Goal: Check status: Check status

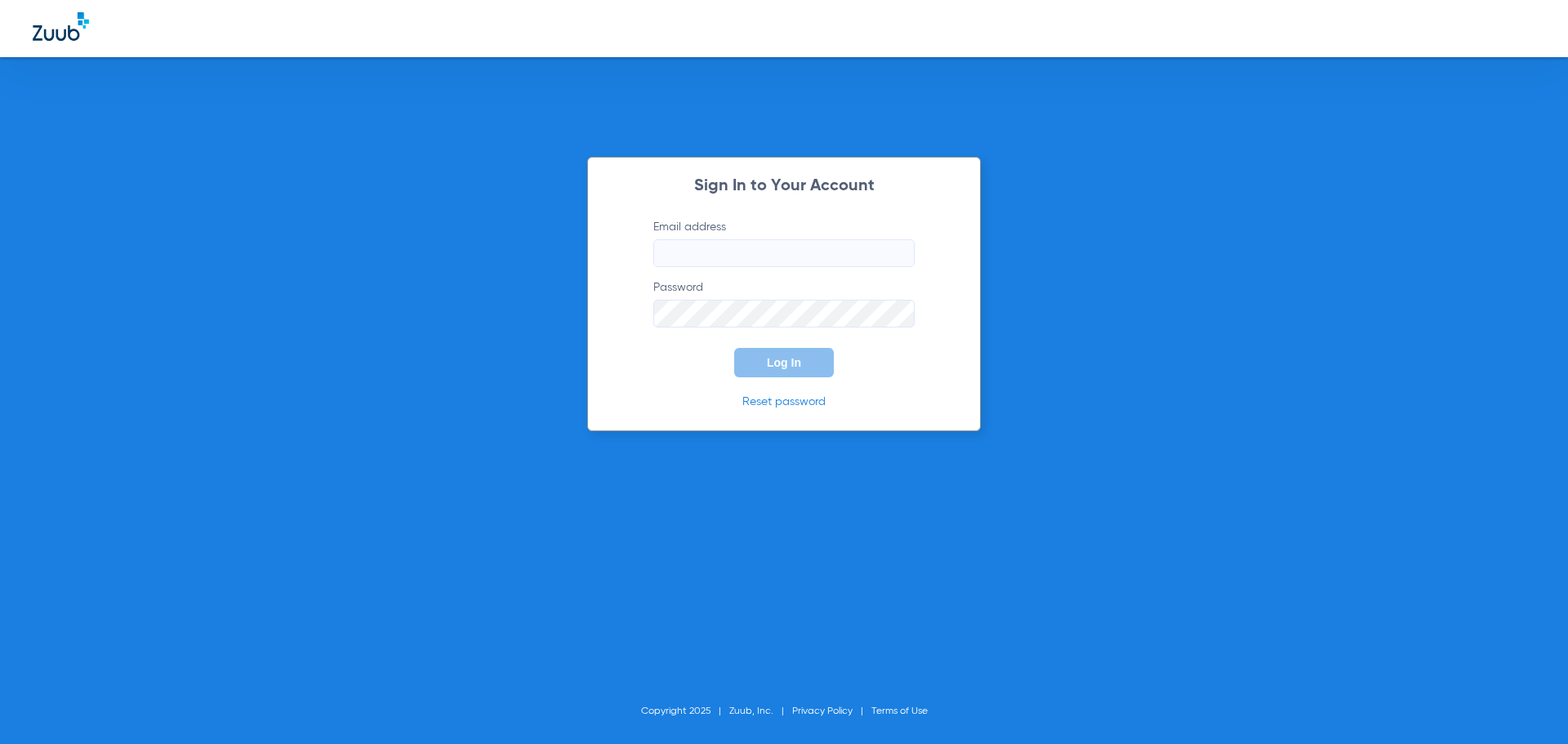
click at [685, 256] on input "Email address" at bounding box center [784, 253] width 261 height 28
type input "[EMAIL_ADDRESS][DOMAIN_NAME]"
click at [734, 348] on button "Log In" at bounding box center [784, 362] width 99 height 29
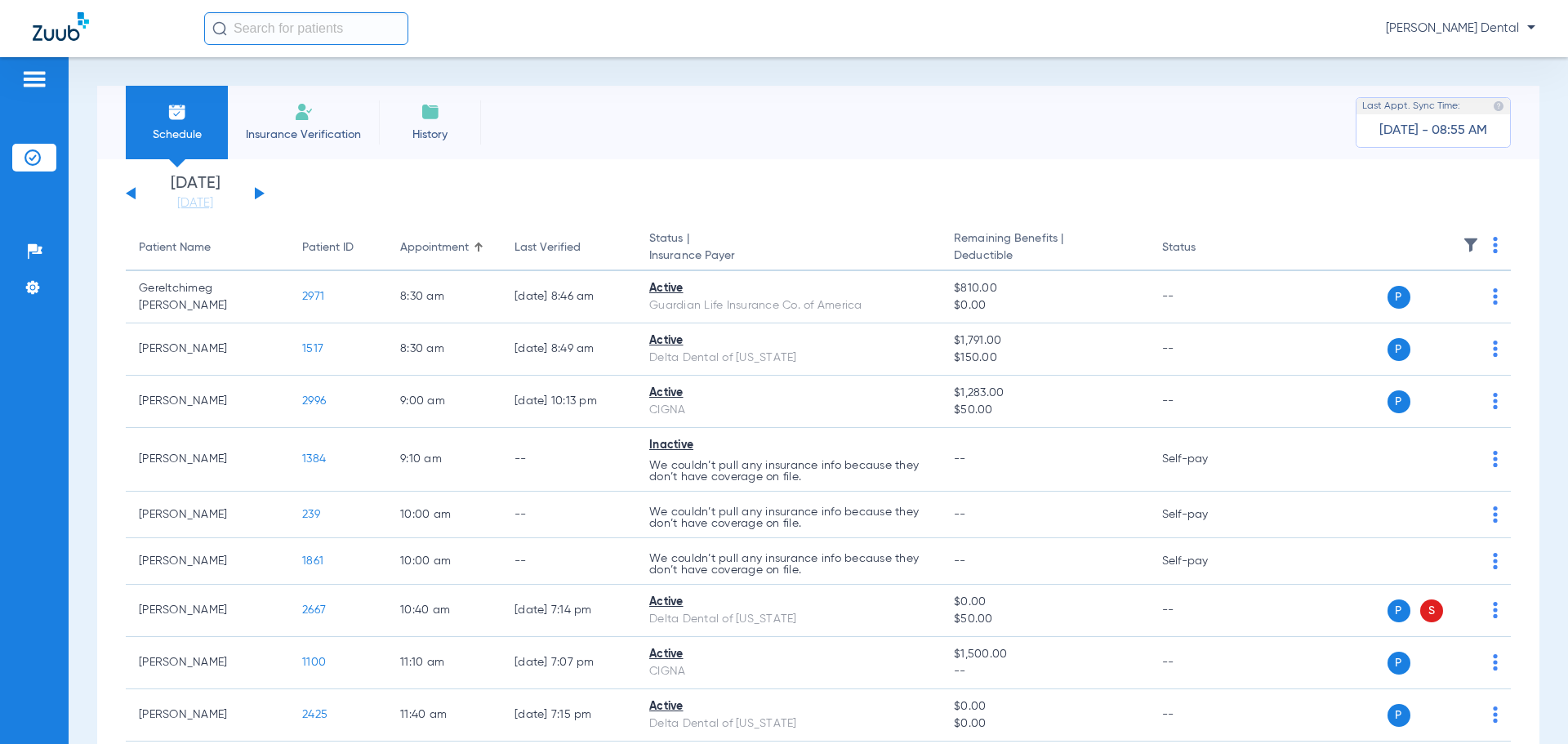
click at [261, 194] on button at bounding box center [260, 193] width 10 height 13
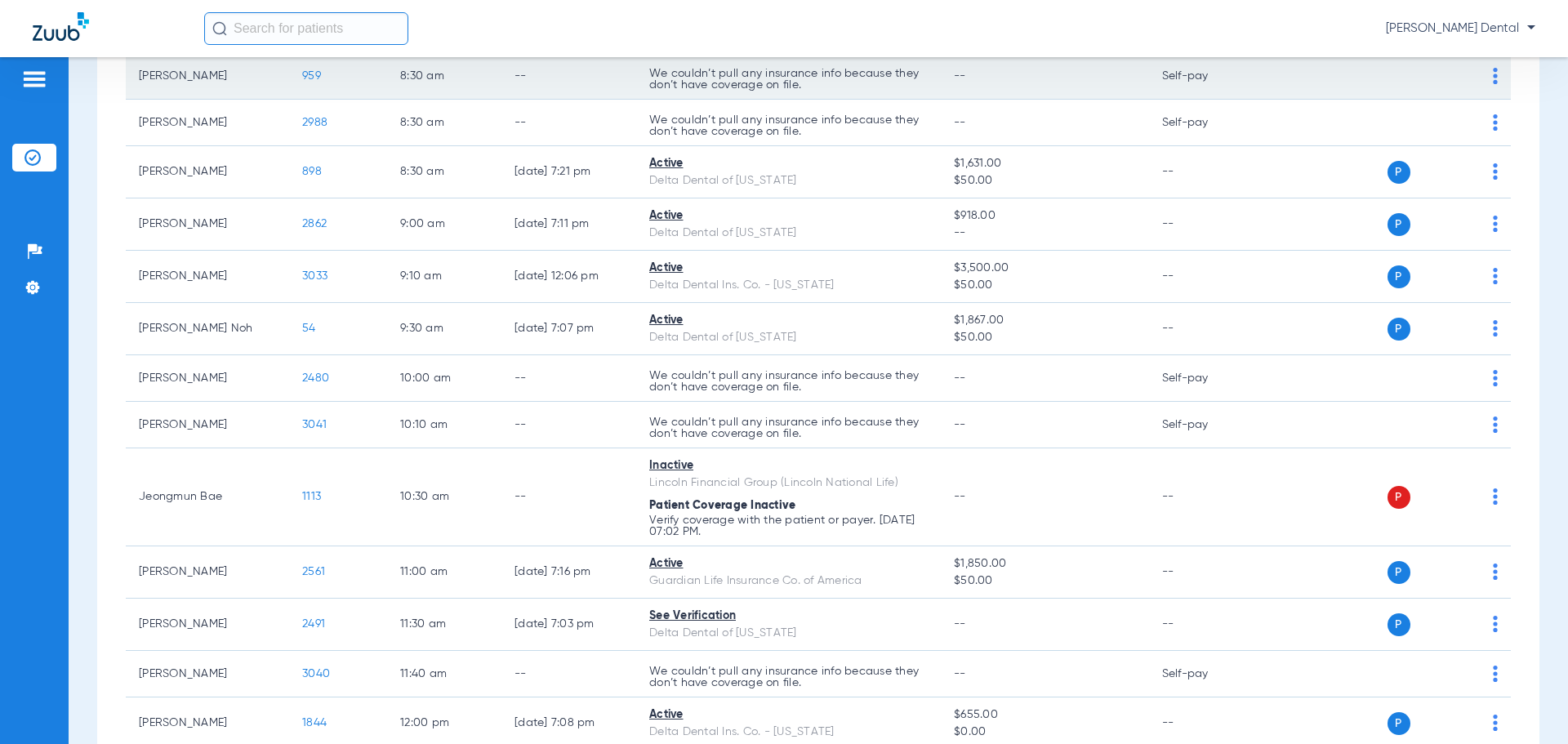
scroll to position [327, 0]
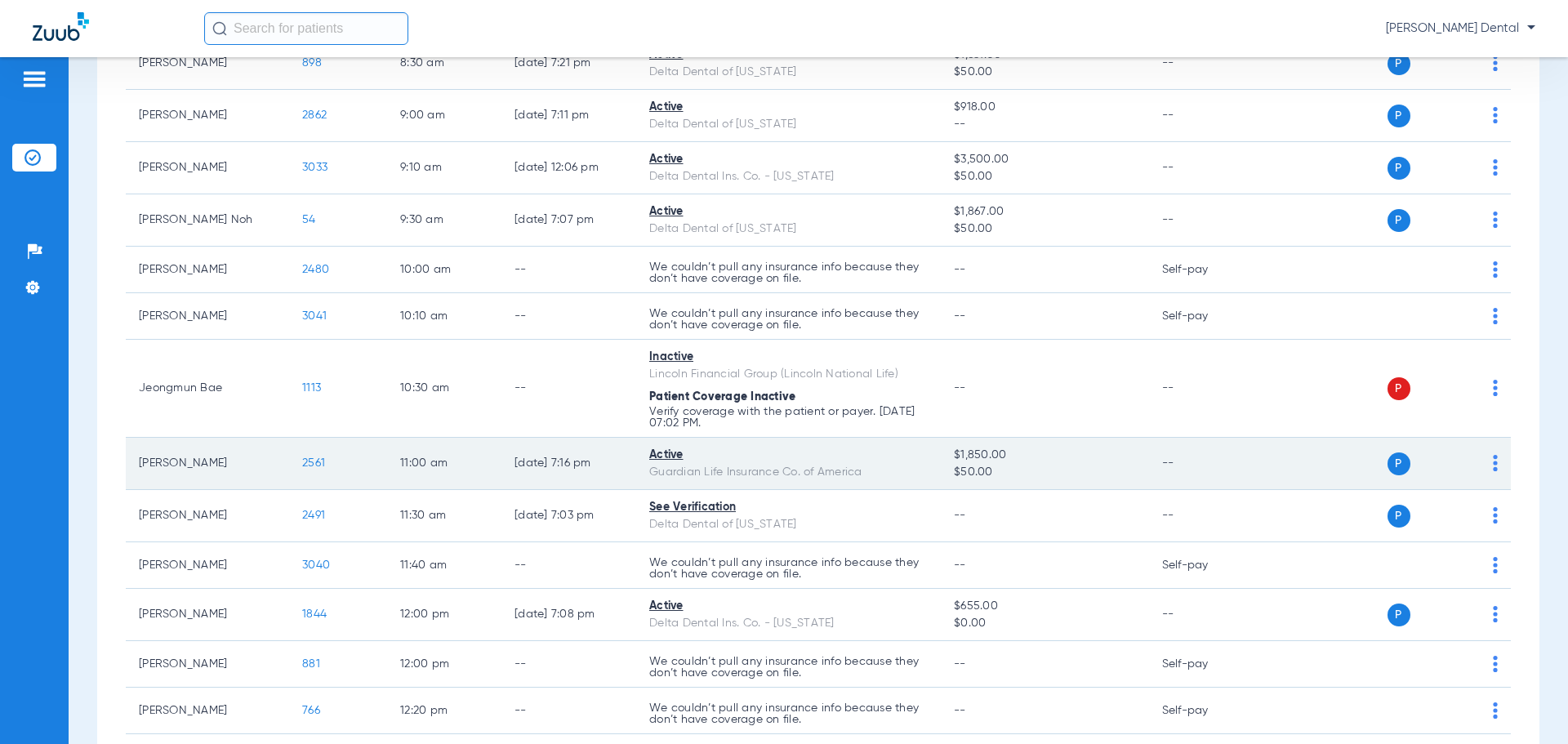
click at [319, 461] on span "2561" at bounding box center [313, 464] width 22 height 12
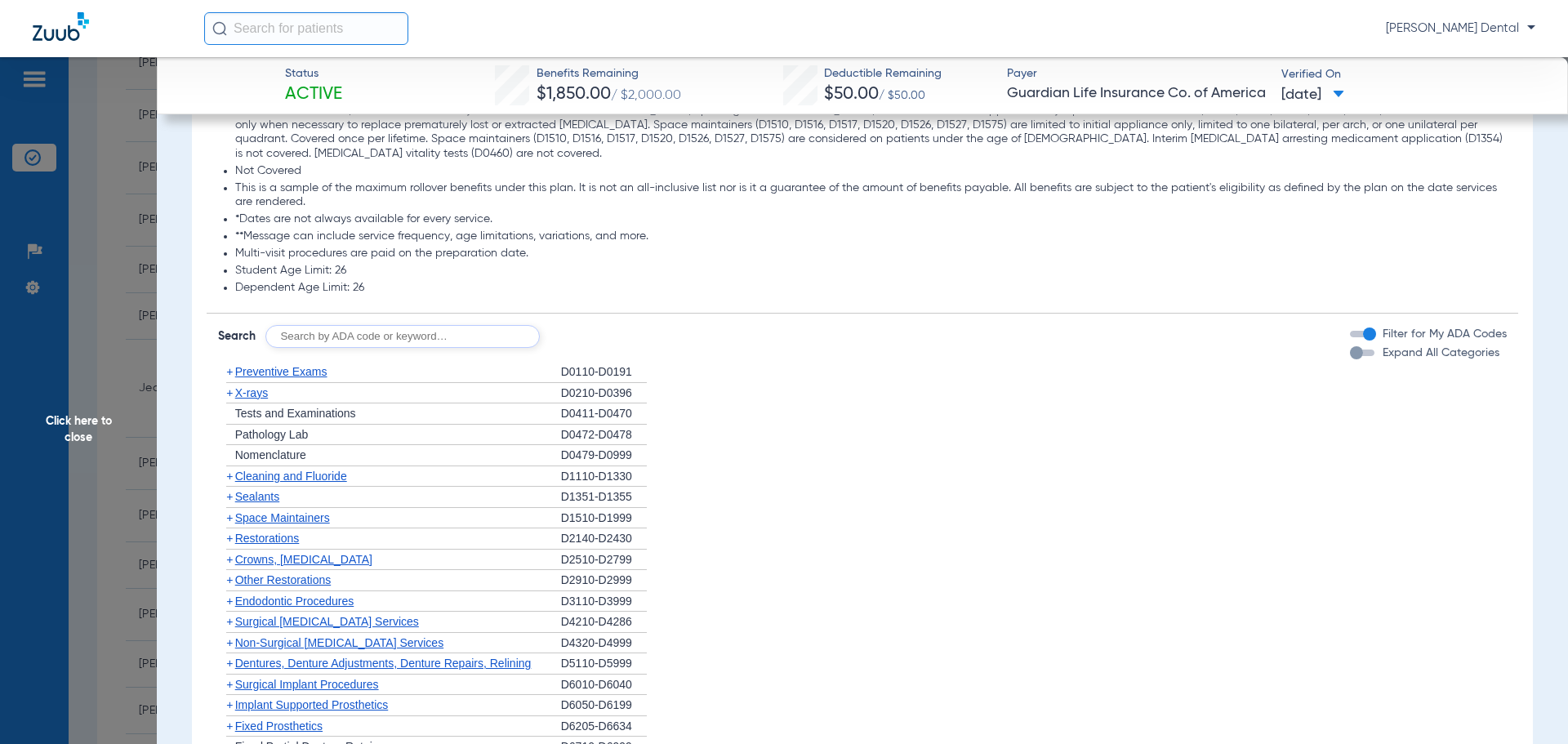
scroll to position [1632, 0]
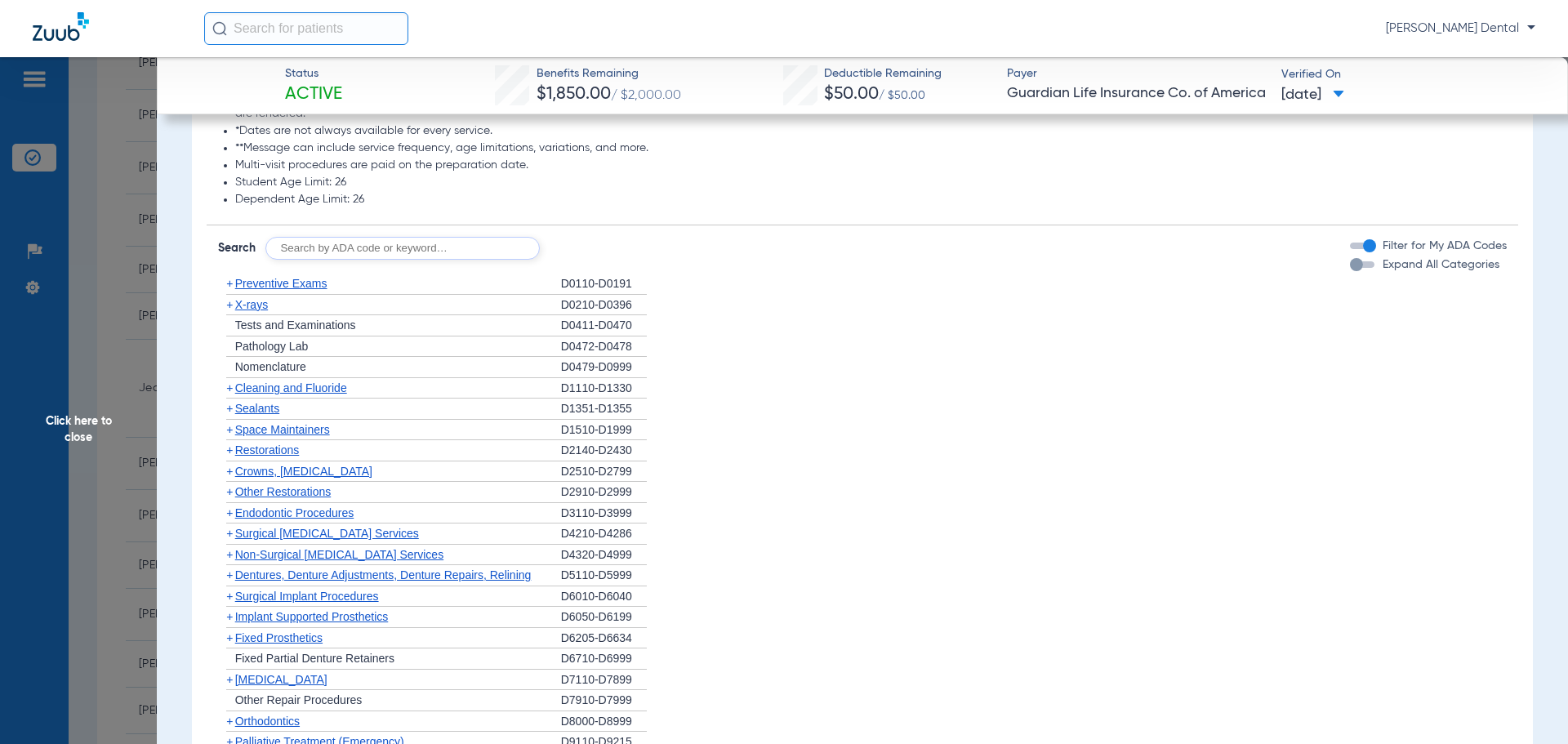
click at [289, 443] on span "Restorations" at bounding box center [268, 449] width 64 height 13
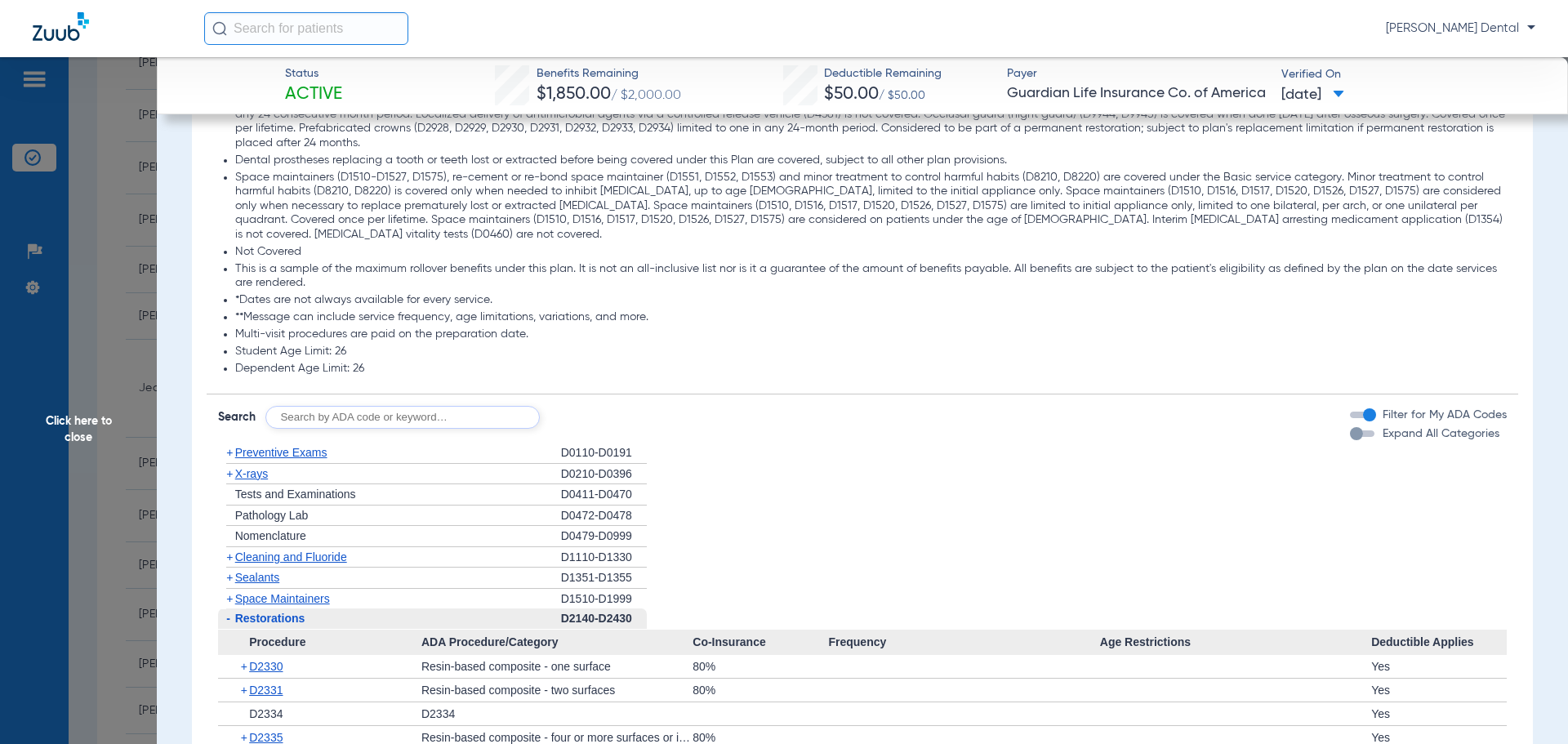
scroll to position [1415, 0]
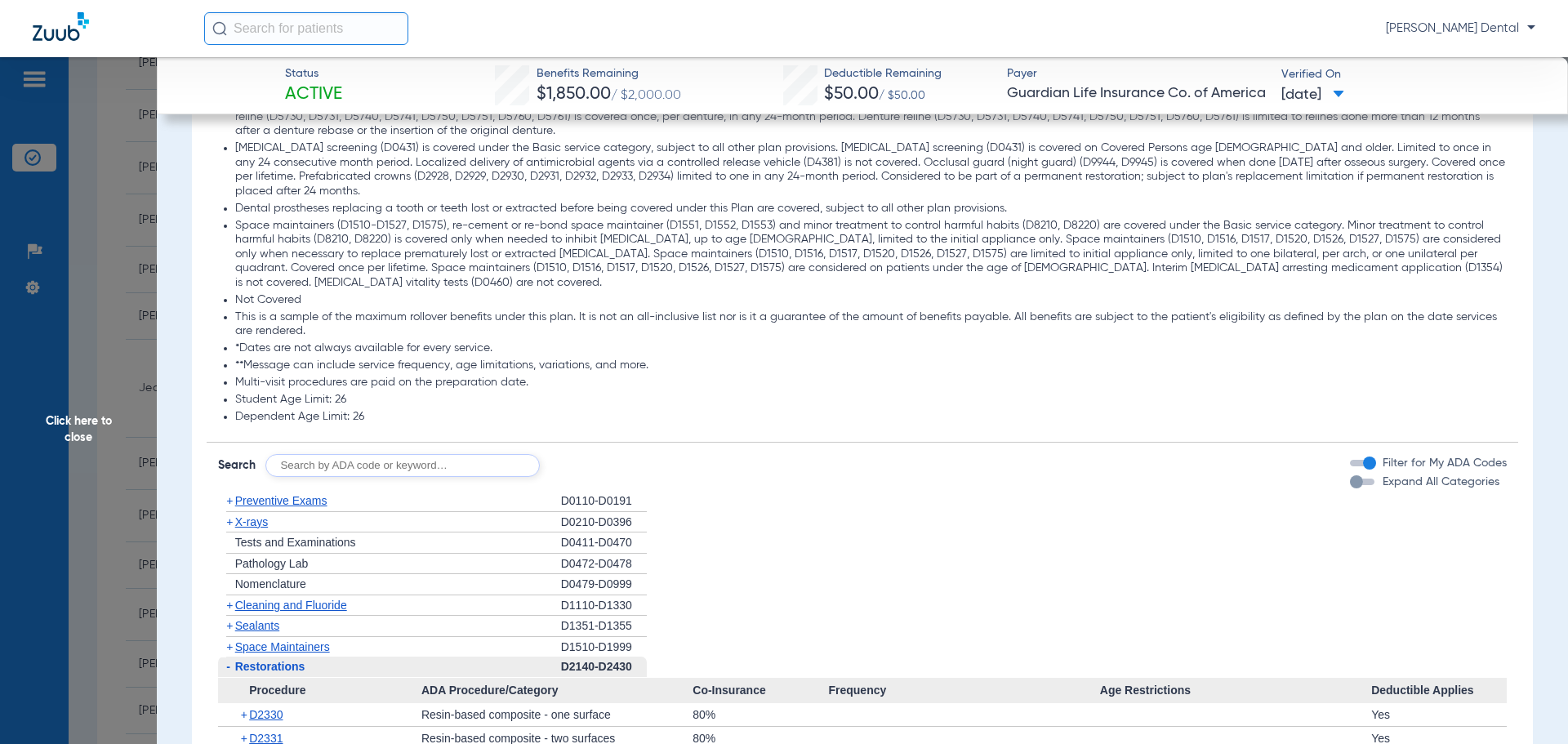
click at [296, 599] on span "Cleaning and Fluoride" at bounding box center [291, 605] width 112 height 13
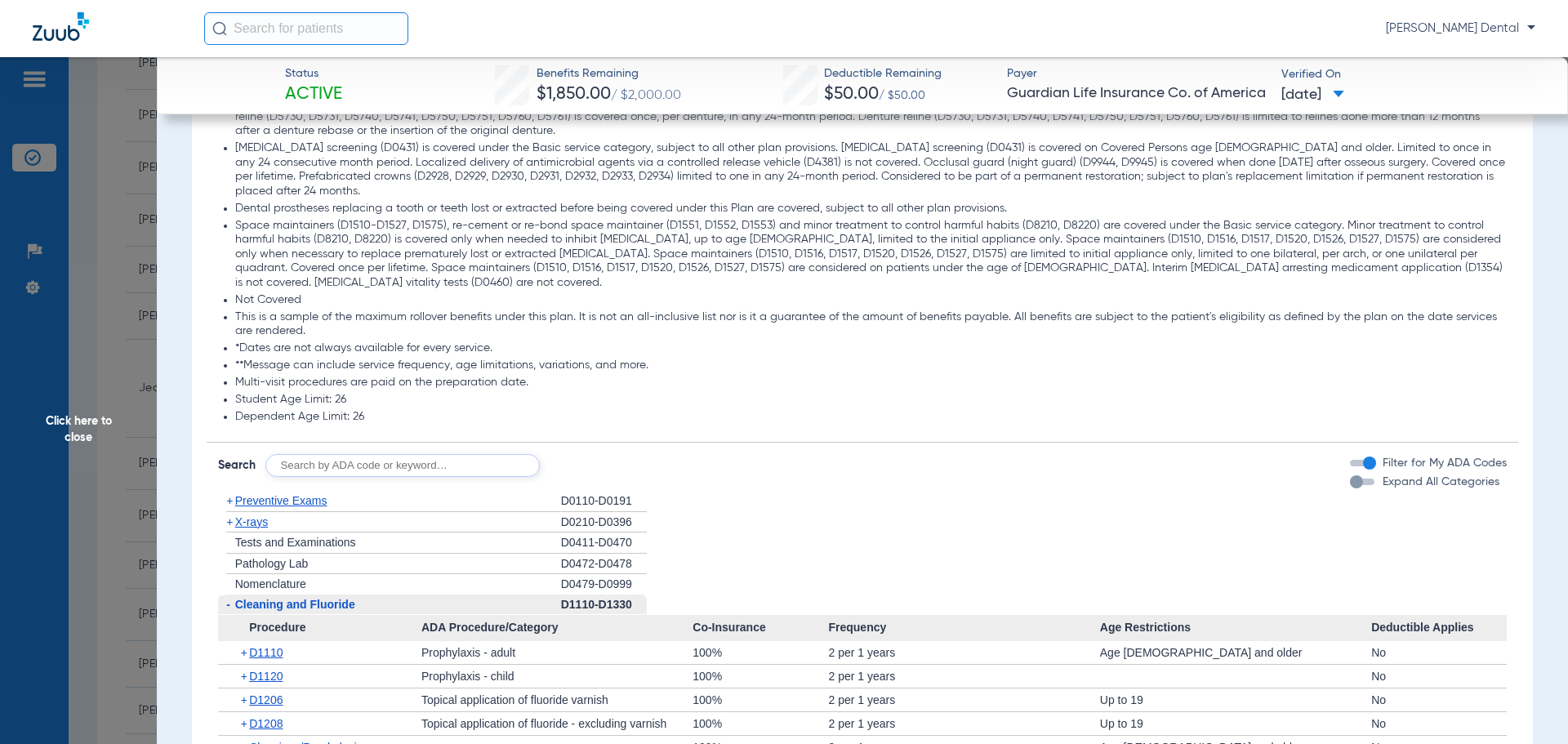
scroll to position [1850, 0]
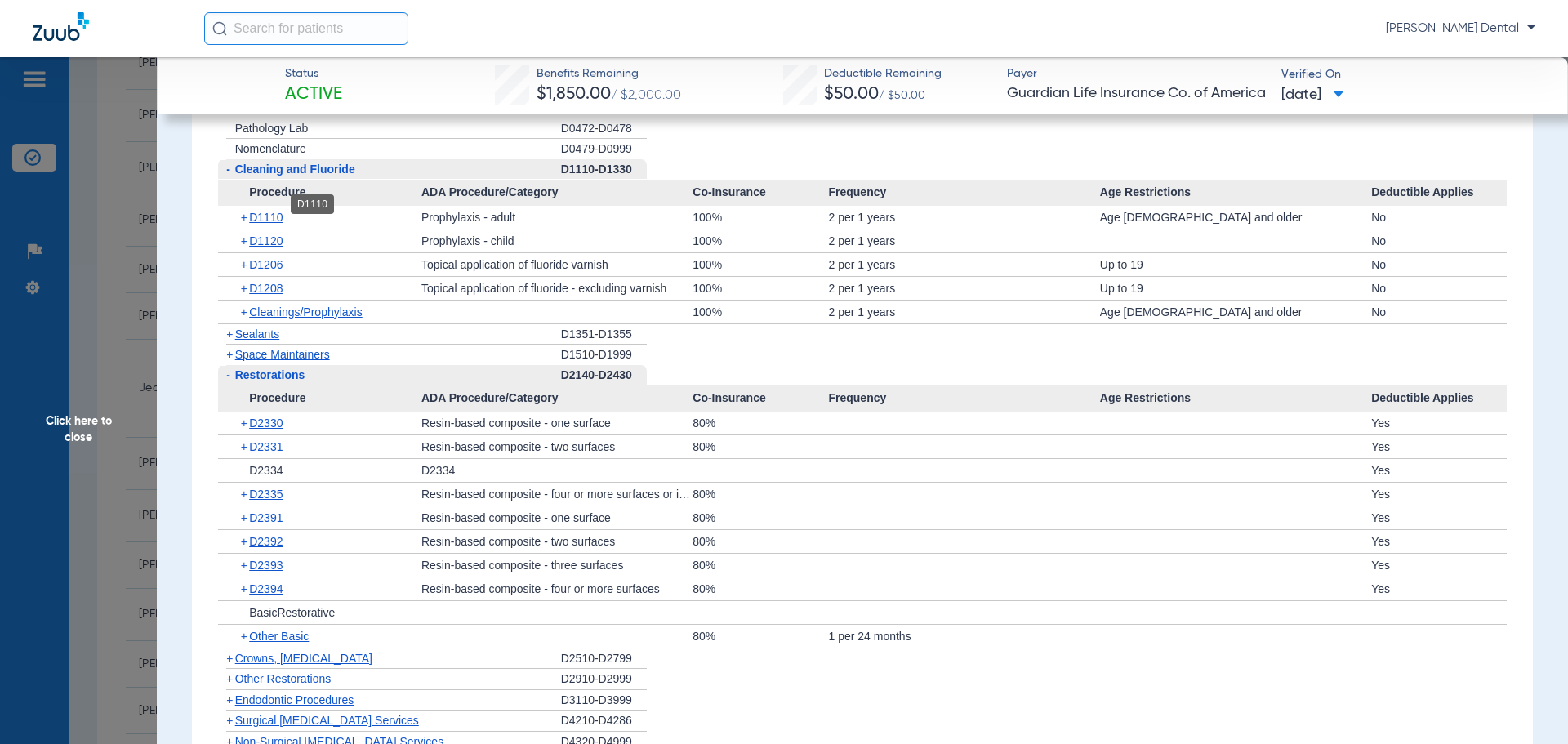
click at [261, 210] on span "D1110" at bounding box center [266, 216] width 33 height 13
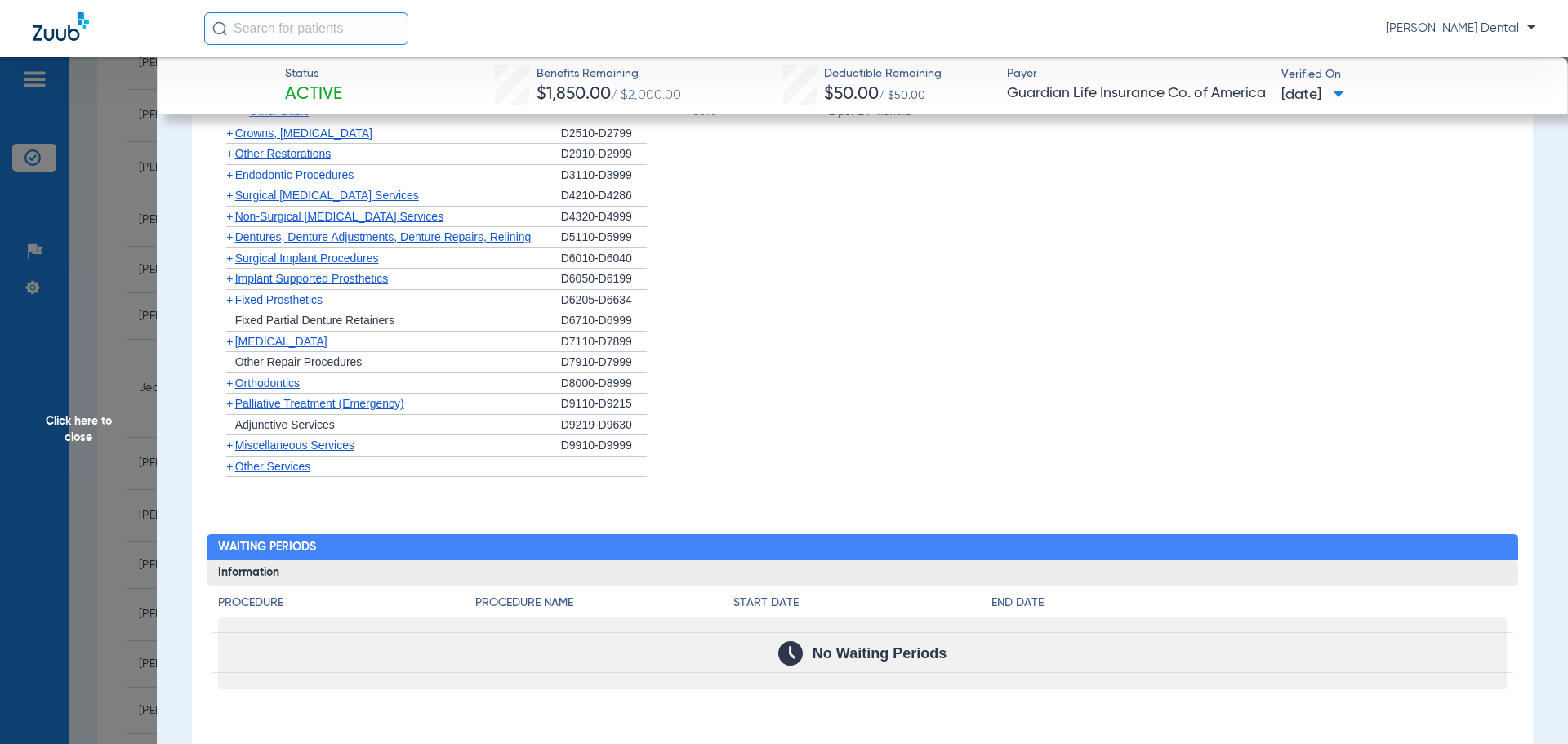
scroll to position [2355, 0]
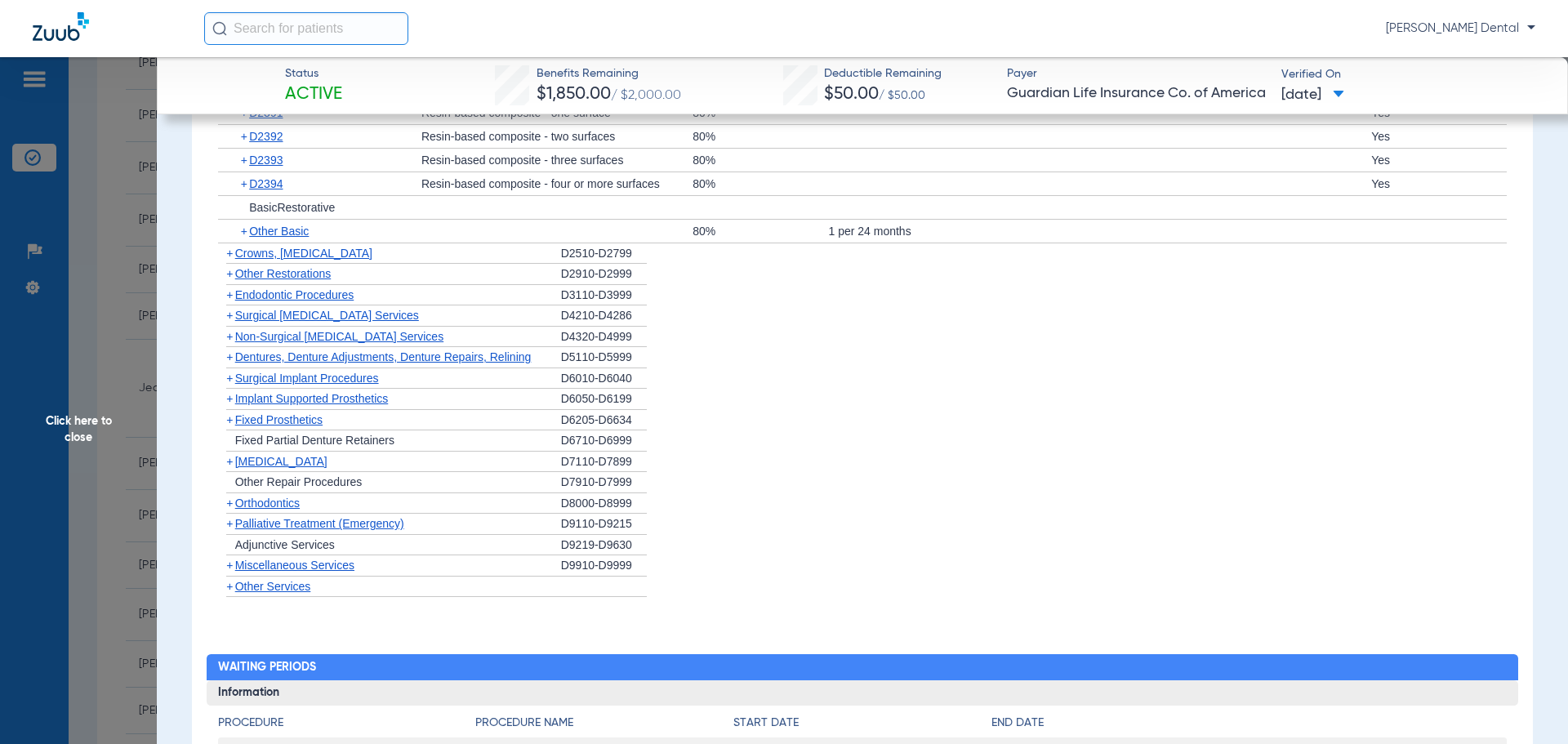
click at [71, 436] on span "Click here to close" at bounding box center [78, 429] width 157 height 744
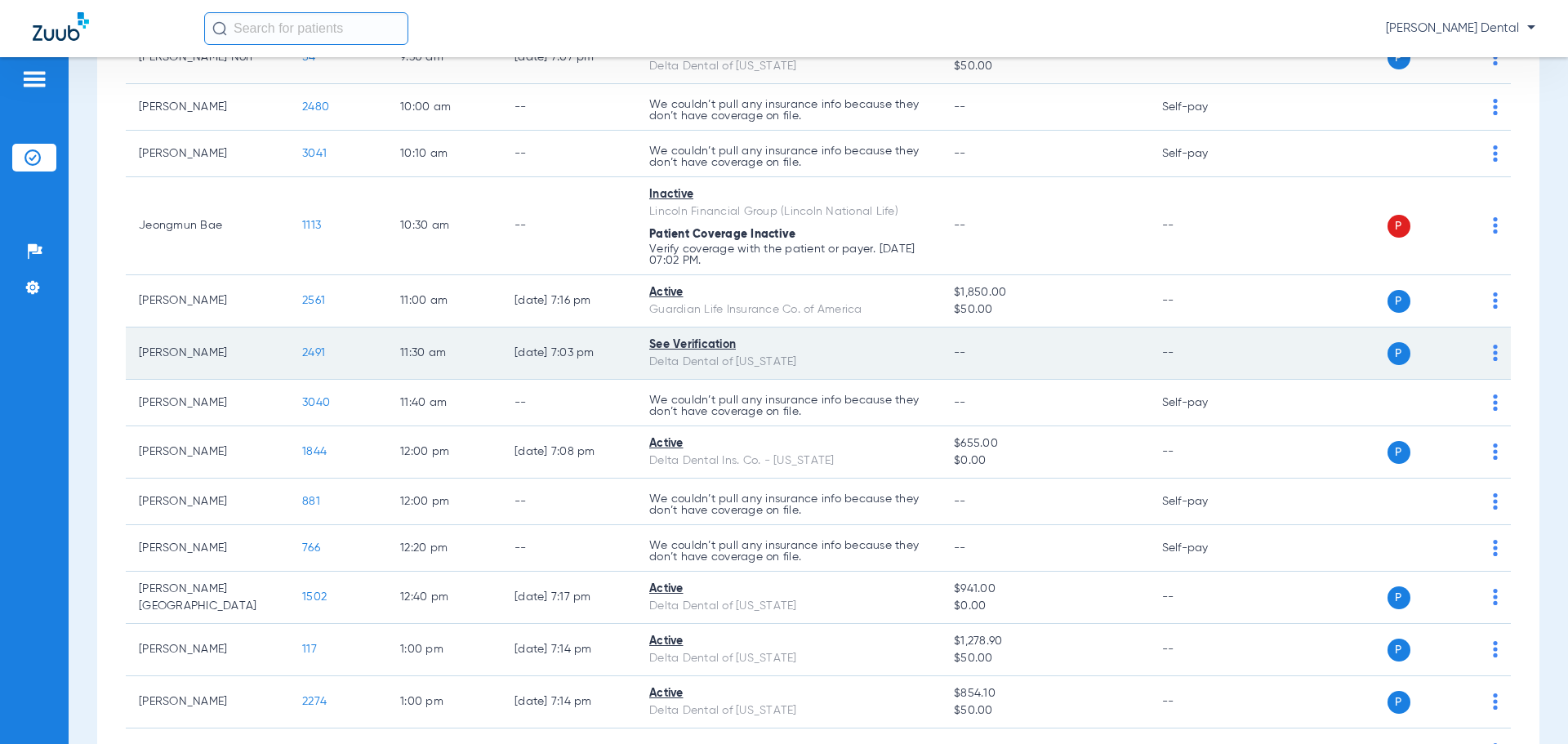
scroll to position [486, 0]
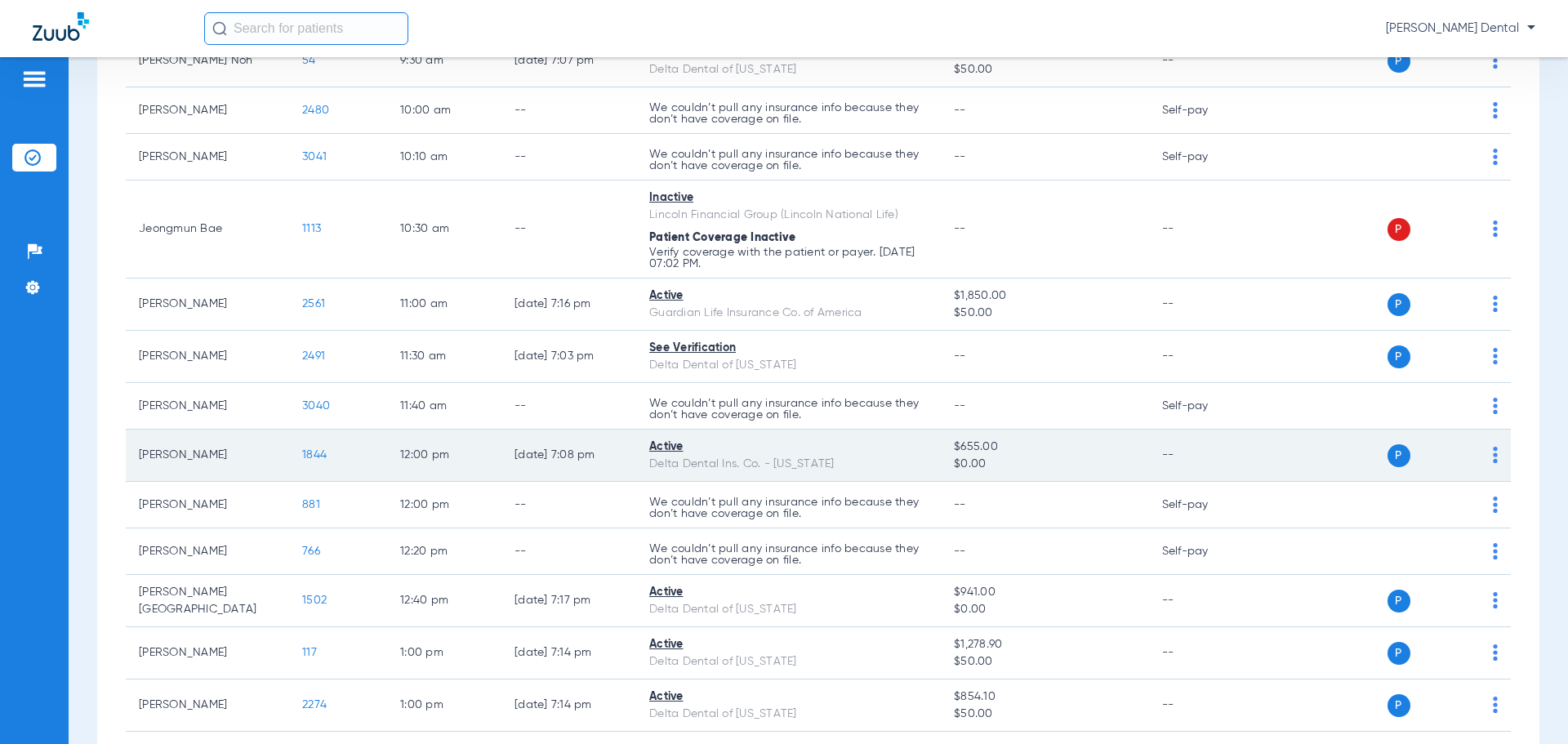
click at [312, 451] on span "1844" at bounding box center [314, 455] width 24 height 12
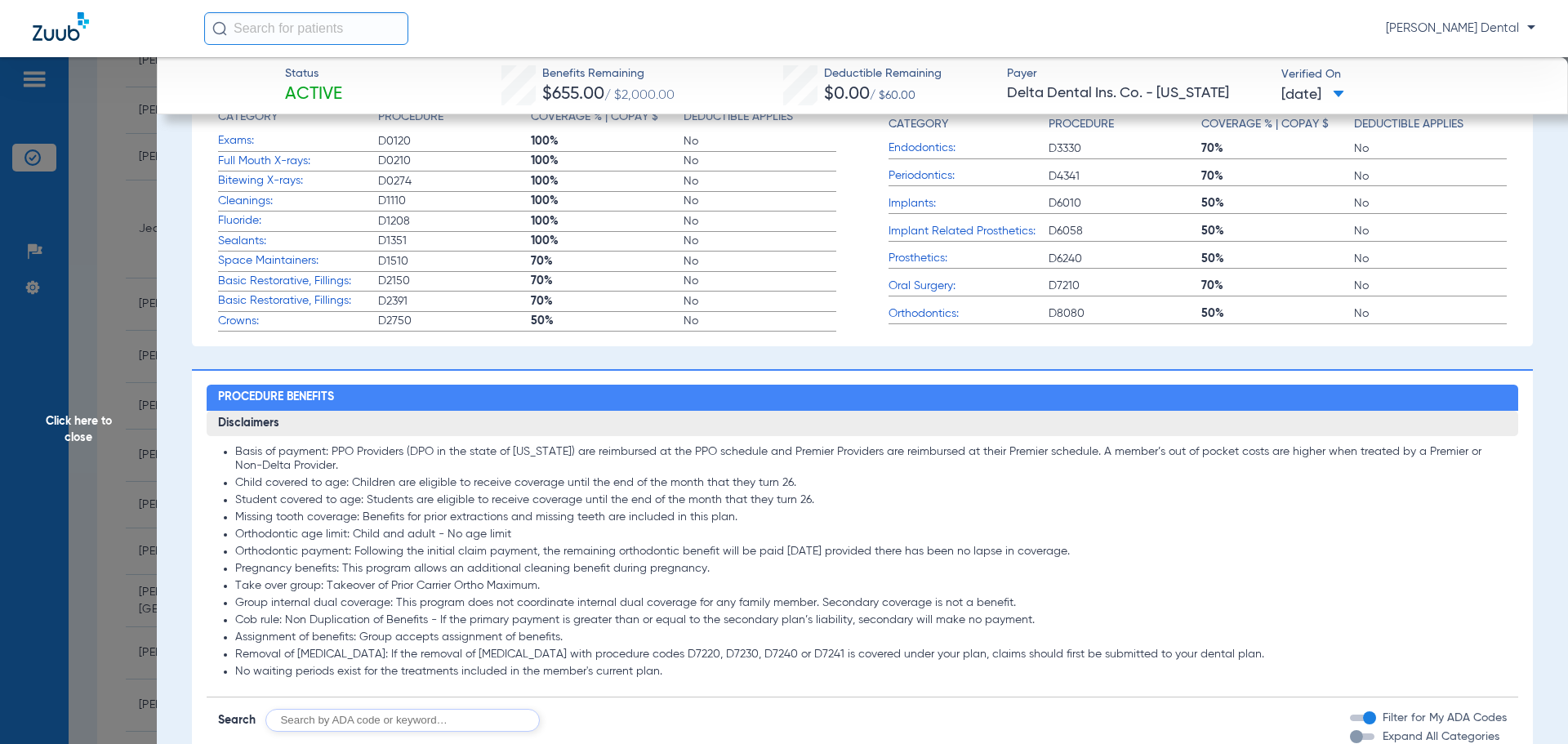
scroll to position [218, 0]
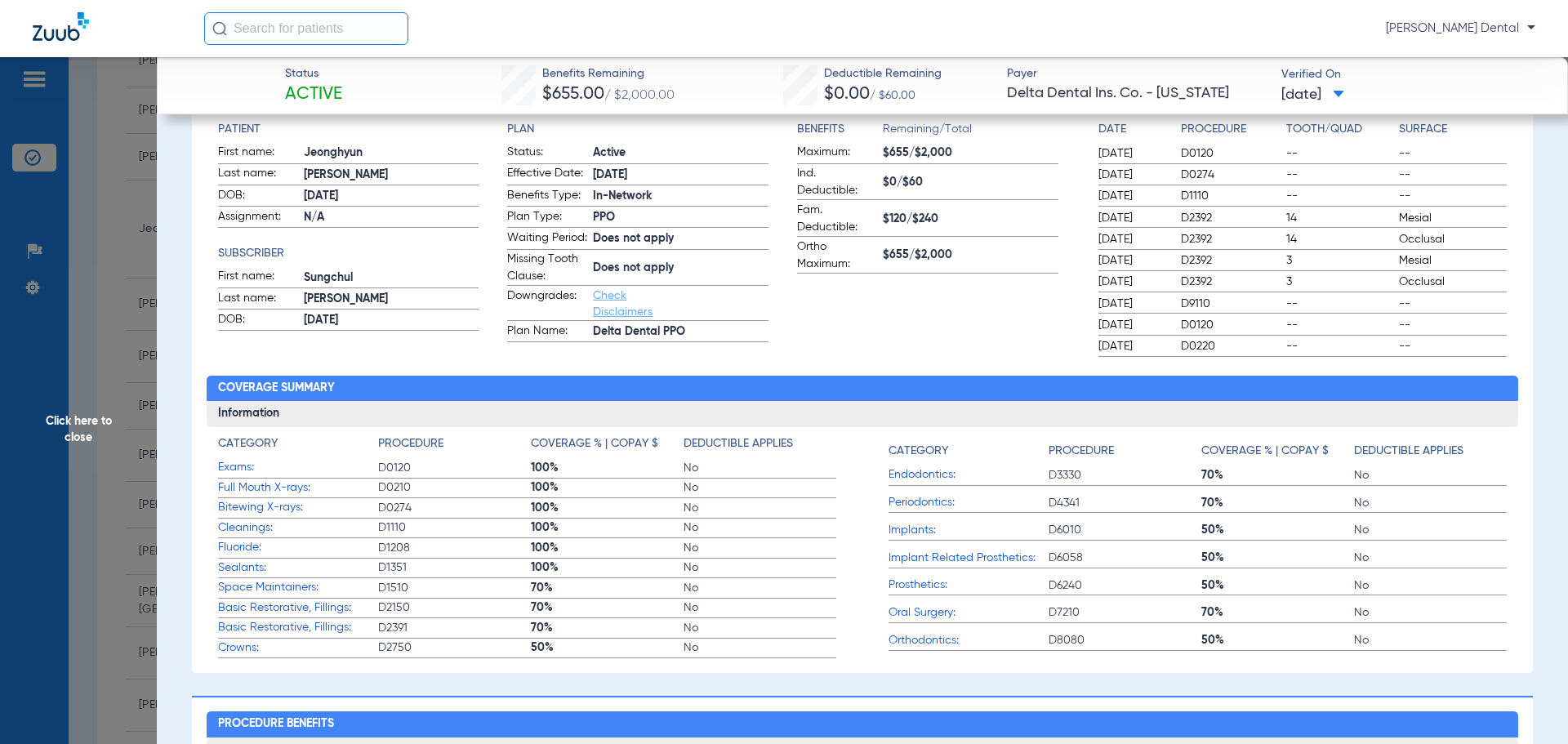
drag, startPoint x: 83, startPoint y: 427, endPoint x: 98, endPoint y: 428, distance: 15.0
click at [84, 427] on span "Click here to close" at bounding box center [78, 429] width 157 height 744
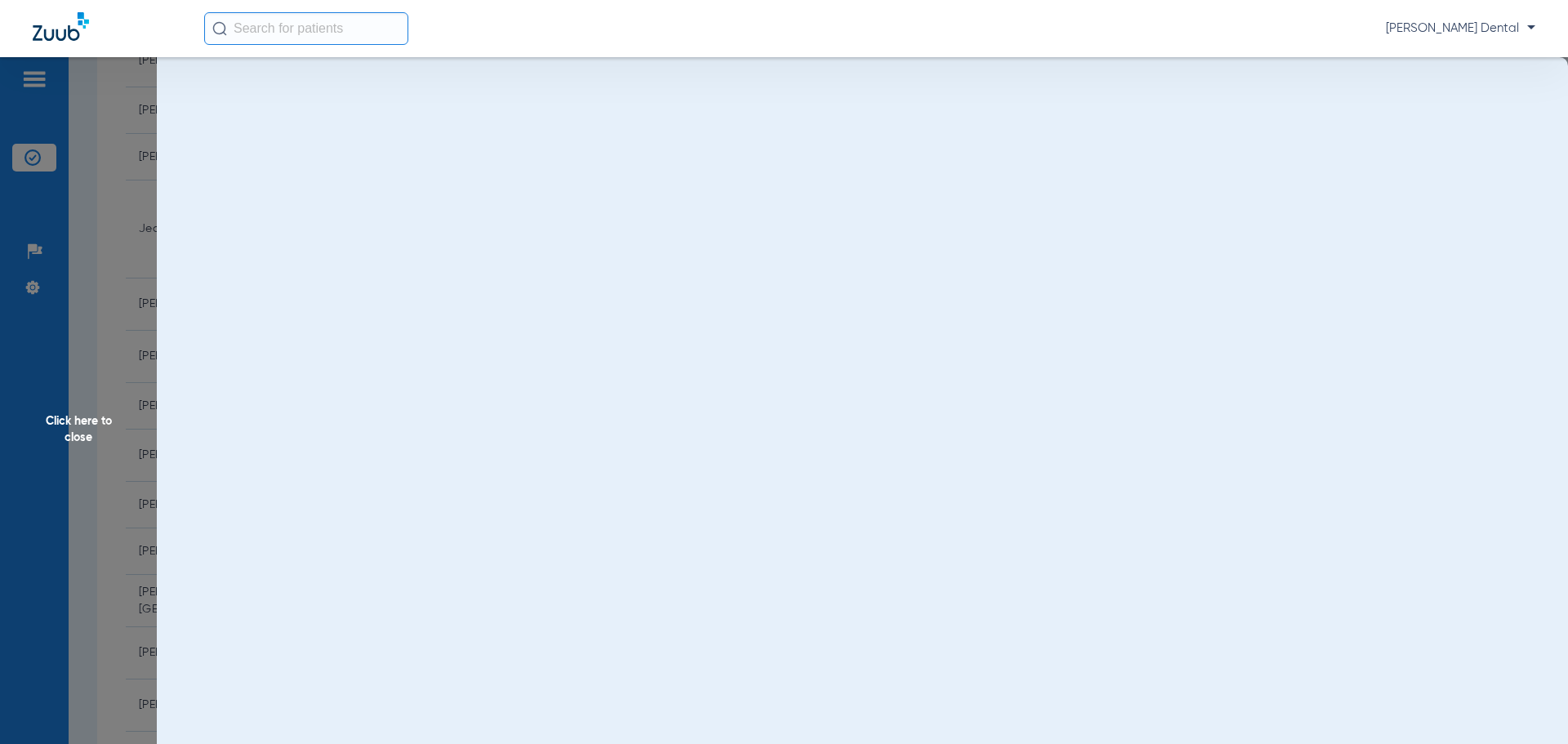
scroll to position [0, 0]
